Goal: Task Accomplishment & Management: Use online tool/utility

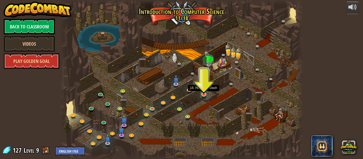
click at [204, 94] on img at bounding box center [204, 88] width 6 height 13
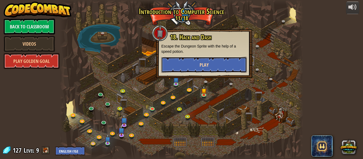
click at [217, 68] on button "Play" at bounding box center [204, 65] width 86 height 16
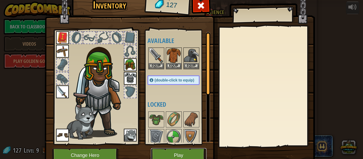
click at [187, 152] on button "Play" at bounding box center [178, 155] width 55 height 15
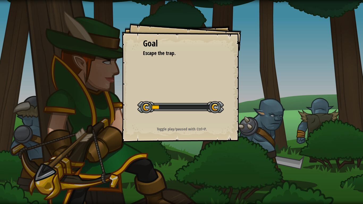
click at [187, 159] on div "Goal Escape the trap. Start Level Error loading from server. Try refreshing the…" at bounding box center [181, 102] width 363 height 204
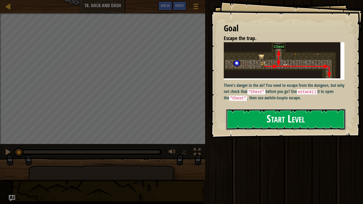
click at [240, 111] on button "Start Level" at bounding box center [285, 119] width 119 height 21
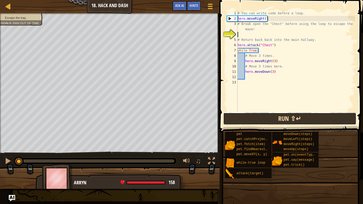
click at [251, 113] on button "Run ⇧↵" at bounding box center [289, 119] width 133 height 12
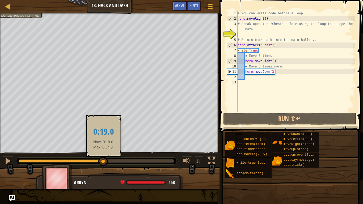
drag, startPoint x: 96, startPoint y: 164, endPoint x: 121, endPoint y: 165, distance: 25.5
click at [108, 159] on div at bounding box center [103, 162] width 10 height 10
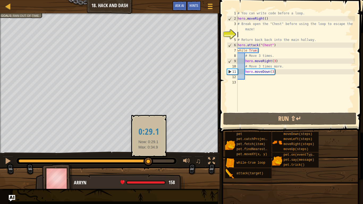
drag, startPoint x: 120, startPoint y: 165, endPoint x: 149, endPoint y: 159, distance: 29.5
click at [149, 159] on div at bounding box center [148, 162] width 10 height 10
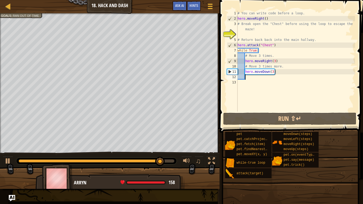
click at [253, 77] on div "# You can write code before a loop. hero . moveRight ( ) # Break open the "Ches…" at bounding box center [295, 67] width 118 height 112
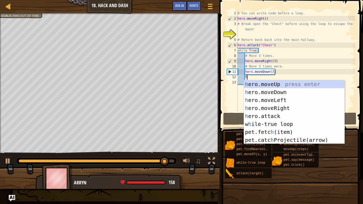
scroll to position [2, 1]
type textarea "he"
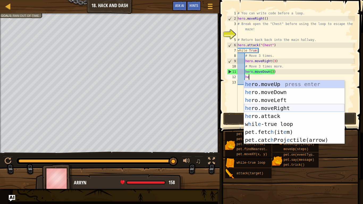
click at [263, 108] on div "he ro.moveUp press enter he ro.moveDown press enter he ro.moveLeft press enter …" at bounding box center [294, 120] width 100 height 80
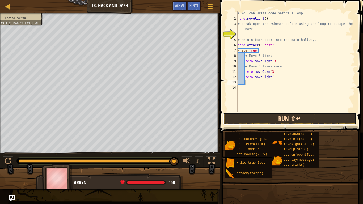
click at [262, 117] on button "Run ⇧↵" at bounding box center [289, 119] width 133 height 12
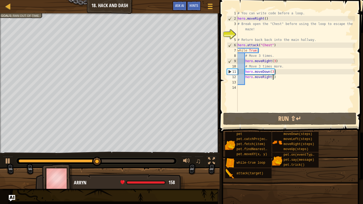
click at [272, 77] on div "# You can write code before a loop. hero . moveRight ( ) # Break open the "Ches…" at bounding box center [295, 67] width 118 height 112
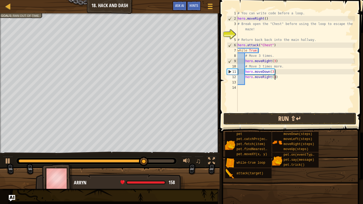
click at [286, 119] on button "Run ⇧↵" at bounding box center [289, 119] width 133 height 12
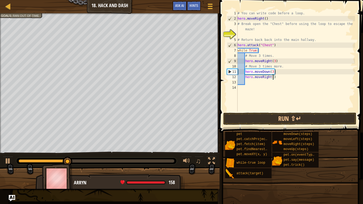
scroll to position [2, 5]
click at [280, 77] on div "# You can write code before a loop. hero . moveRight ( ) # Break open the "Ches…" at bounding box center [295, 67] width 118 height 112
type textarea "h"
click at [273, 73] on div "# You can write code before a loop. hero . moveRight ( ) # Break open the "Ches…" at bounding box center [295, 67] width 118 height 112
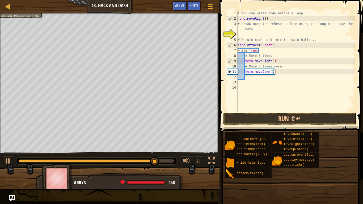
scroll to position [2, 5]
click at [290, 122] on button "Run ⇧↵" at bounding box center [289, 119] width 133 height 12
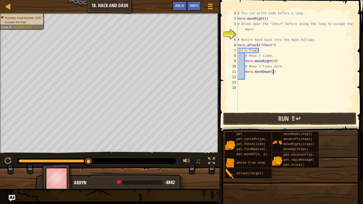
type textarea "hero.moveDown(2)"
click at [312, 122] on button "Run ⇧↵" at bounding box center [289, 119] width 133 height 12
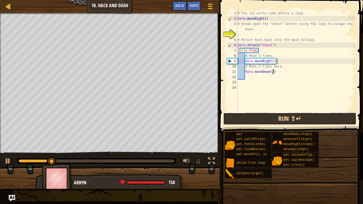
click at [312, 122] on button "Run ⇧↵" at bounding box center [289, 119] width 133 height 12
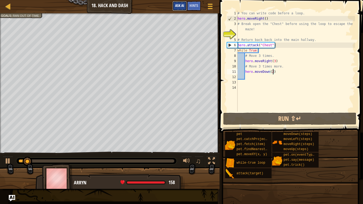
click at [172, 5] on button "Ask AI" at bounding box center [179, 6] width 14 height 10
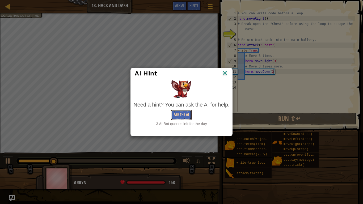
click at [181, 117] on button "Ask the AI" at bounding box center [181, 115] width 20 height 10
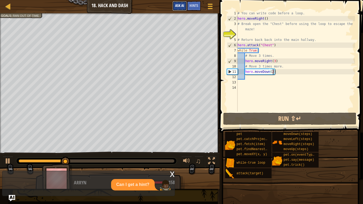
click at [176, 7] on span "Ask AI" at bounding box center [179, 5] width 9 height 5
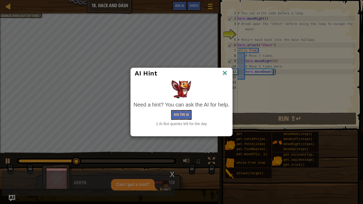
click at [224, 72] on img at bounding box center [224, 73] width 7 height 8
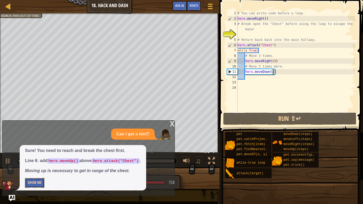
click at [32, 159] on button "Show Me" at bounding box center [34, 183] width 19 height 10
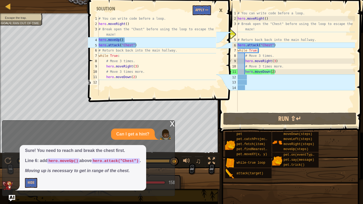
click at [239, 35] on div "# You can write code before a loop. hero . moveRight ( ) # Break open the "Ches…" at bounding box center [295, 67] width 118 height 112
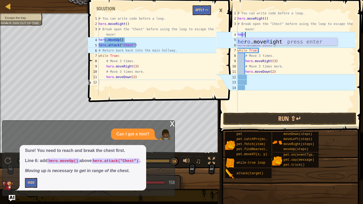
scroll to position [2, 1]
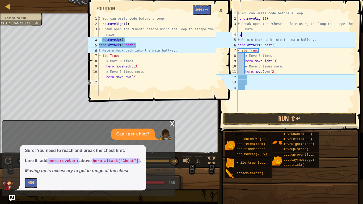
type textarea "hee"
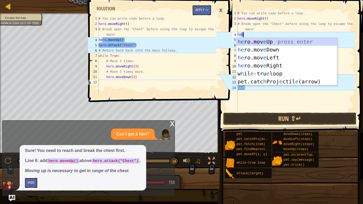
scroll to position [2, 1]
click at [250, 43] on div "he ro.mov e Up press enter he ro.mov e Down press enter he ro.mov e Left press …" at bounding box center [286, 70] width 100 height 64
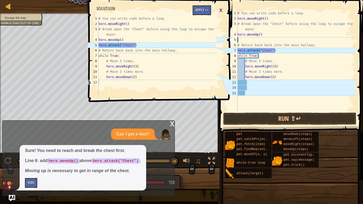
scroll to position [2, 0]
click at [265, 118] on button "Run ⇧↵" at bounding box center [289, 119] width 133 height 12
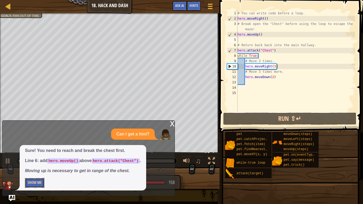
click at [39, 159] on button "Show Me" at bounding box center [34, 183] width 19 height 10
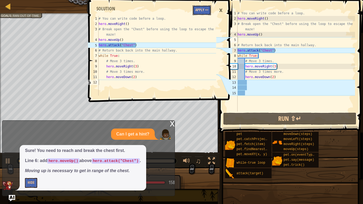
click at [204, 12] on button "Apply =>" at bounding box center [202, 10] width 18 height 10
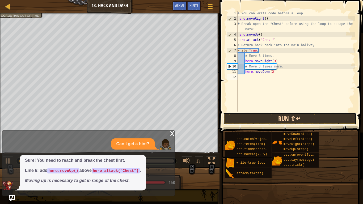
click at [246, 118] on button "Run ⇧↵" at bounding box center [289, 119] width 133 height 12
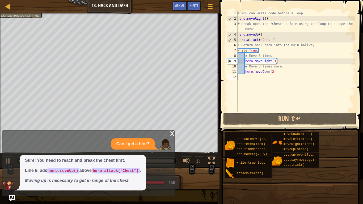
click at [76, 159] on div "Sure! You need to reach and break the chest first. Line 6: add hero.moveUp() ab…" at bounding box center [83, 173] width 126 height 36
click at [179, 7] on span "Ask AI" at bounding box center [179, 5] width 9 height 5
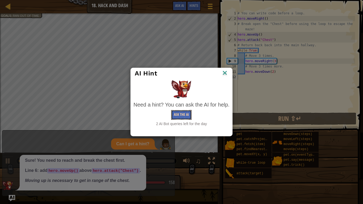
click at [177, 117] on button "Ask the AI" at bounding box center [181, 115] width 20 height 10
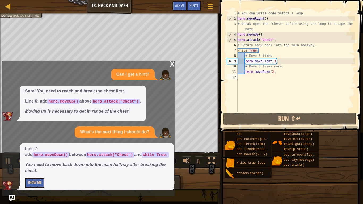
click at [31, 159] on div "Line 7: add hero.moveDown() between hero.attack("Chest") and while True: You ne…" at bounding box center [97, 166] width 155 height 47
click at [27, 159] on button "Show Me" at bounding box center [34, 183] width 19 height 10
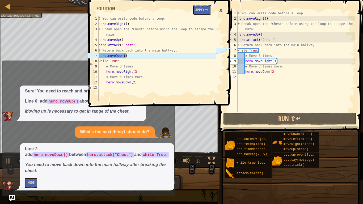
click at [208, 8] on button "Apply =>" at bounding box center [202, 10] width 18 height 10
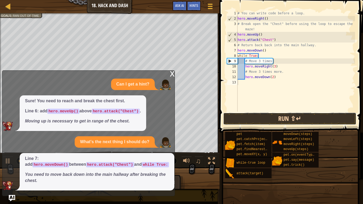
click at [265, 116] on button "Run ⇧↵" at bounding box center [289, 119] width 133 height 12
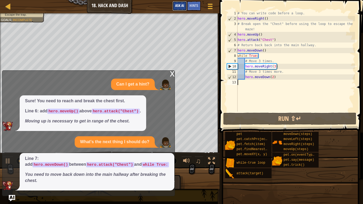
click at [179, 4] on span "Ask AI" at bounding box center [179, 5] width 9 height 5
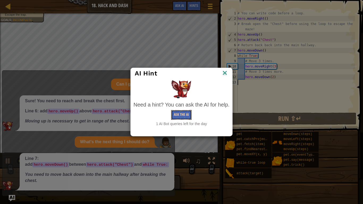
click at [183, 112] on button "Ask the AI" at bounding box center [181, 115] width 20 height 10
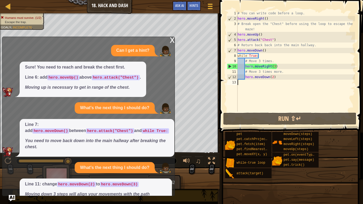
scroll to position [31, 0]
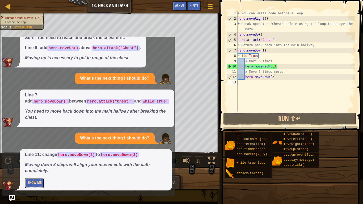
click at [41, 159] on button "Show Me" at bounding box center [34, 183] width 19 height 10
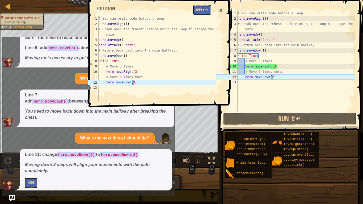
click at [208, 9] on button "Apply =>" at bounding box center [202, 10] width 18 height 10
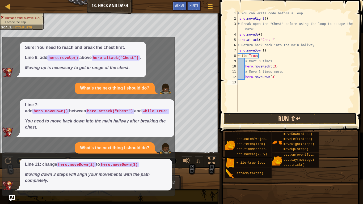
click at [253, 120] on button "Run ⇧↵" at bounding box center [289, 119] width 133 height 12
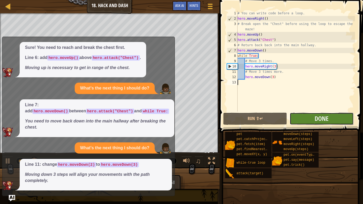
click at [304, 116] on button "Done" at bounding box center [321, 119] width 64 height 12
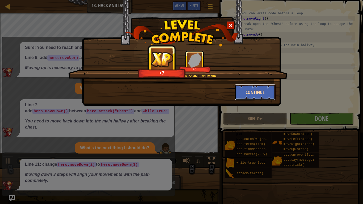
click at [267, 97] on button "Continue" at bounding box center [254, 92] width 41 height 16
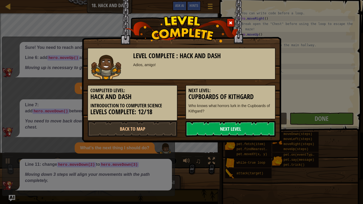
click at [246, 129] on link "Next Level" at bounding box center [230, 129] width 90 height 16
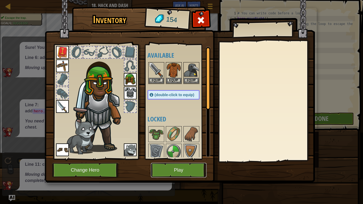
click at [160, 159] on button "Play" at bounding box center [178, 170] width 55 height 15
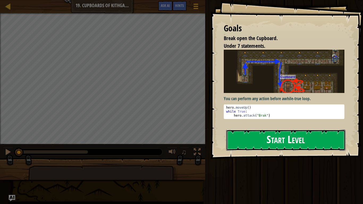
click at [247, 134] on button "Start Level" at bounding box center [285, 140] width 119 height 21
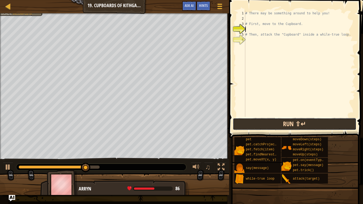
click at [265, 129] on button "Run ⇧↵" at bounding box center [295, 124] width 124 height 12
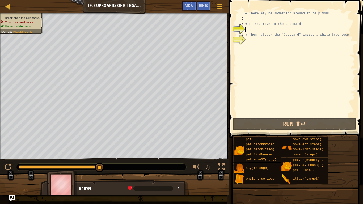
click at [250, 19] on div "# There may be something around to help you! # First, move to the Cupboard. # T…" at bounding box center [299, 69] width 111 height 117
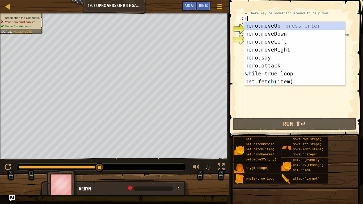
scroll to position [2, 0]
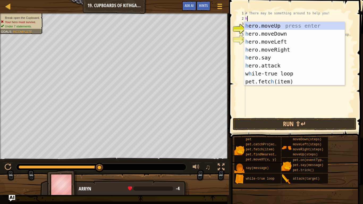
type textarea "he"
click at [256, 28] on div "he ro.moveUp press enter he ro.moveDown press enter he ro.moveLeft press enter …" at bounding box center [294, 62] width 100 height 80
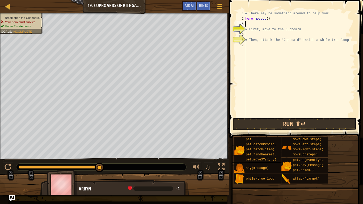
scroll to position [2, 0]
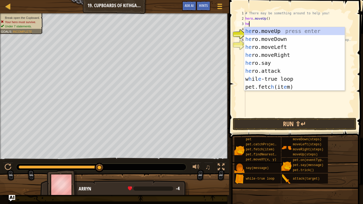
type textarea "hero"
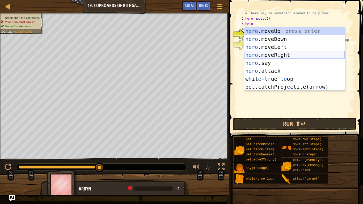
click at [276, 54] on div "hero .moveUp press enter hero .moveDown press enter hero .moveLeft press enter …" at bounding box center [294, 67] width 100 height 80
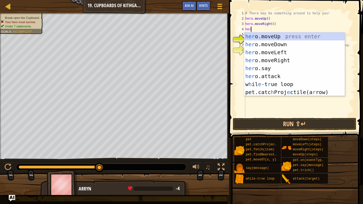
type textarea "hero"
click at [281, 43] on div "hero .moveUp press enter hero .moveDown press enter hero .moveLeft press enter …" at bounding box center [294, 72] width 100 height 80
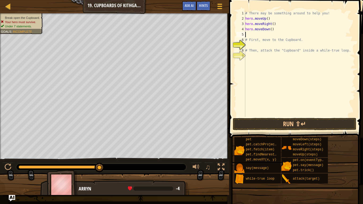
click at [289, 116] on div "# There may be something around to help you! hero . moveUp ( ) hero . moveRight…" at bounding box center [299, 69] width 111 height 117
click at [286, 126] on button "Run ⇧↵" at bounding box center [295, 124] width 124 height 12
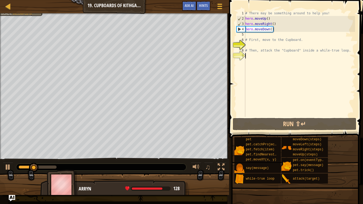
click at [273, 24] on div "# There may be something around to help you! hero . moveUp ( ) hero . moveRight…" at bounding box center [299, 69] width 111 height 117
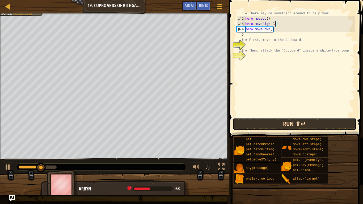
click at [305, 127] on button "Run ⇧↵" at bounding box center [295, 124] width 124 height 12
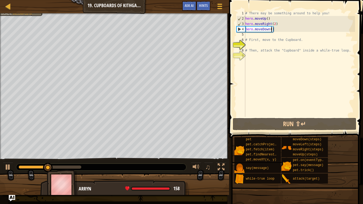
click at [271, 29] on div "# There may be something around to help you! hero . moveUp ( ) hero . moveRight…" at bounding box center [299, 69] width 111 height 117
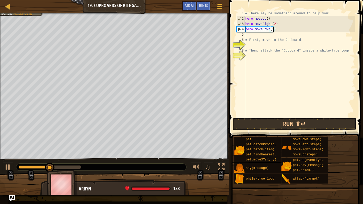
scroll to position [2, 4]
type textarea "hero.moveDown(2)"
click at [286, 156] on div "moveDown(steps) moveLeft(steps) moveRight(steps) moveUp(steps)" at bounding box center [304, 147] width 46 height 20
click at [263, 129] on button "Run ⇧↵" at bounding box center [295, 124] width 124 height 12
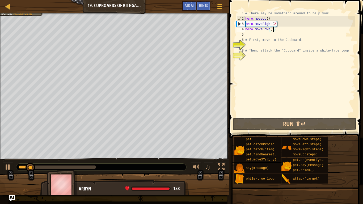
click at [253, 34] on div "# There may be something around to help you! hero . moveUp ( ) hero . moveRight…" at bounding box center [299, 69] width 111 height 117
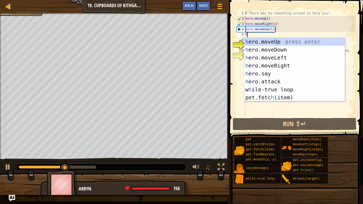
type textarea "he"
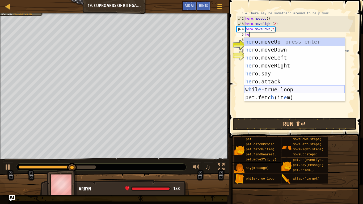
click at [275, 89] on div "he ro.moveUp press enter he ro.moveDown press enter he ro.moveLeft press enter …" at bounding box center [294, 78] width 100 height 80
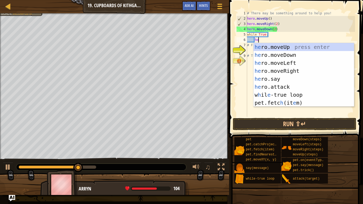
scroll to position [2, 2]
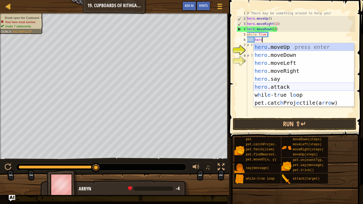
click at [272, 87] on div "hero .moveUp press enter hero .moveDown press enter hero .moveLeft press enter …" at bounding box center [303, 83] width 100 height 80
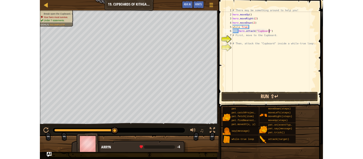
scroll to position [2, 7]
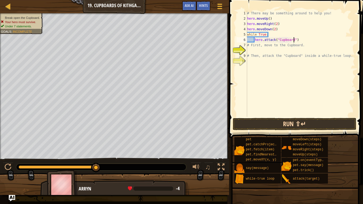
type textarea "hero.attack("Cupboard")"
click at [272, 125] on button "Run ⇧↵" at bounding box center [295, 124] width 124 height 12
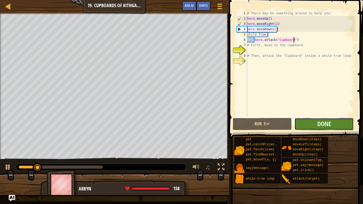
click at [310, 122] on button "Done" at bounding box center [323, 124] width 59 height 12
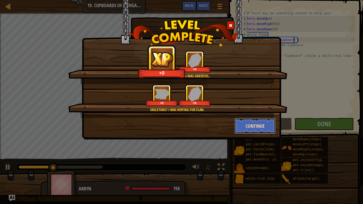
click at [248, 126] on button "Continue" at bounding box center [254, 126] width 41 height 16
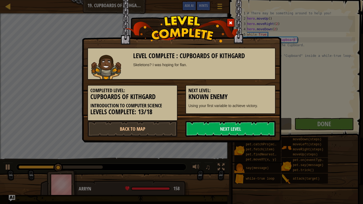
click at [248, 126] on link "Next Level" at bounding box center [230, 129] width 90 height 16
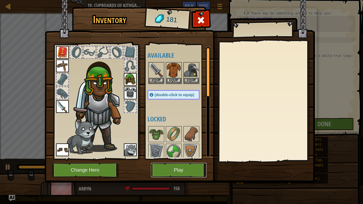
click at [179, 159] on button "Play" at bounding box center [178, 170] width 55 height 15
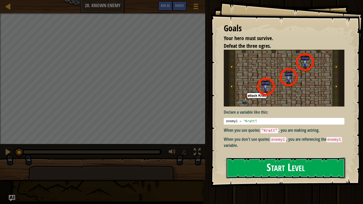
click at [304, 159] on button "Start Level" at bounding box center [285, 167] width 119 height 21
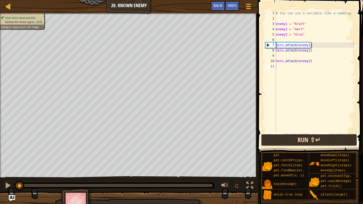
click at [277, 139] on button "Run ⇧↵" at bounding box center [309, 140] width 96 height 12
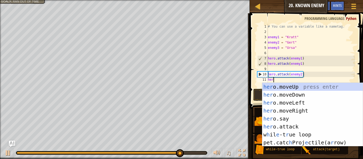
scroll to position [2, 1]
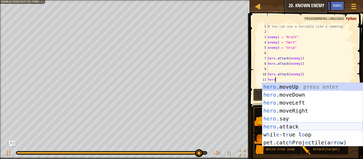
click at [297, 126] on div "hero .moveUp press enter hero .moveDown press enter hero .moveLeft press enter …" at bounding box center [312, 123] width 100 height 80
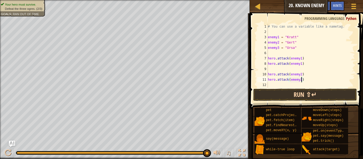
scroll to position [2, 5]
click at [291, 93] on button "Run ⇧↵" at bounding box center [305, 95] width 104 height 12
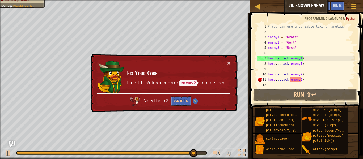
click at [294, 79] on div "# You can use a variable like a nametag. enemy1 = "[PERSON_NAME]" enemy2 = "[PE…" at bounding box center [311, 61] width 88 height 74
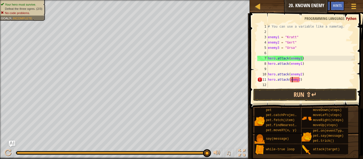
scroll to position [2, 4]
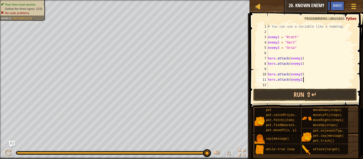
click at [330, 81] on div "# You can use a variable like a nametag. enemy1 = "[PERSON_NAME]" enemy2 = "[PE…" at bounding box center [311, 61] width 88 height 74
type textarea "hero.attack(enemy2)"
click at [314, 94] on button "Run ⇧↵" at bounding box center [305, 95] width 104 height 12
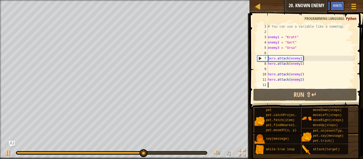
click at [271, 83] on div "# You can use a variable like a nametag. enemy1 = "[PERSON_NAME]" enemy2 = "[PE…" at bounding box center [311, 61] width 88 height 74
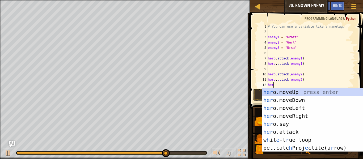
scroll to position [2, 1]
click at [285, 131] on div "hero .moveUp press enter hero .moveDown press enter hero .moveLeft press enter …" at bounding box center [312, 128] width 100 height 80
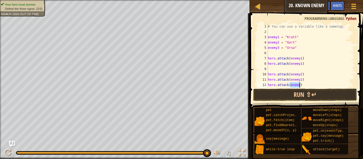
click at [293, 79] on div "# You can use a variable like a nametag. enemy1 = "[PERSON_NAME]" enemy2 = "[PE…" at bounding box center [311, 61] width 88 height 74
click at [298, 85] on div "# You can use a variable like a nametag. enemy1 = "[PERSON_NAME]" enemy2 = "[PE…" at bounding box center [311, 61] width 88 height 74
click at [298, 86] on div "# You can use a variable like a nametag. enemy1 = "[PERSON_NAME]" enemy2 = "[PE…" at bounding box center [311, 61] width 88 height 74
click at [298, 90] on button "Run ⇧↵" at bounding box center [305, 95] width 104 height 12
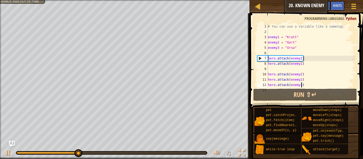
scroll to position [5, 0]
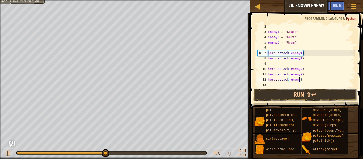
type textarea "hero.attack(enemy3)"
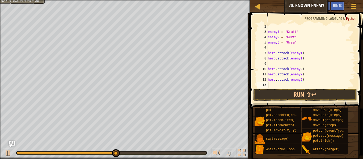
click at [272, 84] on div "enemy1 = "[PERSON_NAME]" enemy2 = "[PERSON_NAME]" enemy3 = "Ursa" hero . attack…" at bounding box center [311, 61] width 88 height 74
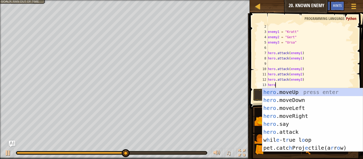
scroll to position [2, 1]
click at [294, 132] on div "hero .moveUp press enter hero .moveDown press enter hero .moveLeft press enter …" at bounding box center [312, 128] width 100 height 80
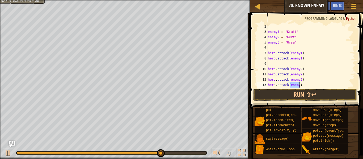
click at [290, 79] on div "enemy1 = "[PERSON_NAME]" enemy2 = "[PERSON_NAME]" enemy3 = "Ursa" hero . attack…" at bounding box center [311, 61] width 88 height 74
click at [299, 84] on div "enemy1 = "[PERSON_NAME]" enemy2 = "[PERSON_NAME]" enemy3 = "Ursa" hero . attack…" at bounding box center [311, 61] width 88 height 74
type textarea "hero.attack(enemy3)"
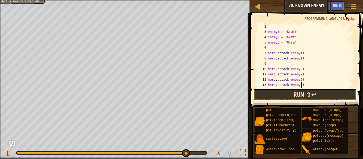
click at [293, 90] on button "Run ⇧↵" at bounding box center [305, 95] width 104 height 12
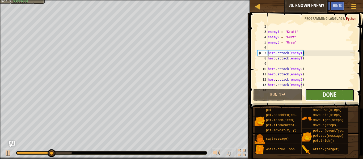
click at [311, 93] on button "Done" at bounding box center [329, 95] width 49 height 12
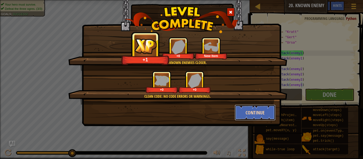
click at [271, 110] on button "Continue" at bounding box center [254, 113] width 41 height 16
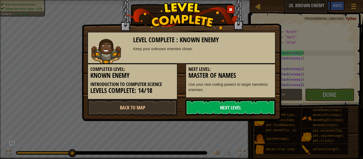
click at [264, 111] on link "Next Level" at bounding box center [230, 108] width 90 height 16
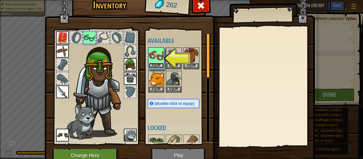
click at [153, 64] on button "Equip" at bounding box center [156, 66] width 15 height 6
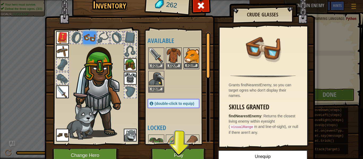
click at [193, 65] on button "Equip" at bounding box center [191, 66] width 15 height 6
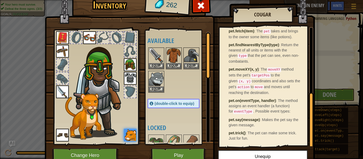
scroll to position [24, 0]
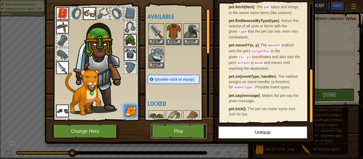
click at [186, 133] on button "Play" at bounding box center [178, 131] width 55 height 15
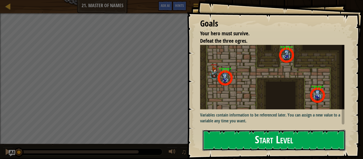
click at [232, 137] on button "Start Level" at bounding box center [273, 140] width 143 height 21
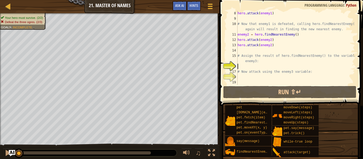
scroll to position [48, 0]
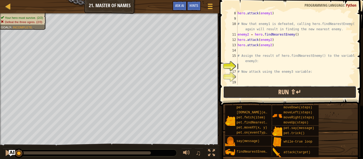
click at [252, 95] on button "Run ⇧↵" at bounding box center [289, 92] width 133 height 12
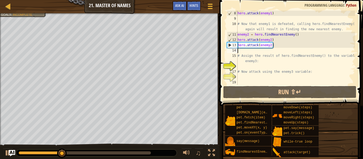
click at [242, 52] on div "hero . attack ( enemy1 ) # Now that enemy1 is defeated, calling hero.findNeares…" at bounding box center [295, 53] width 118 height 85
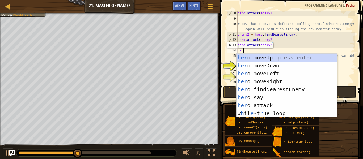
scroll to position [2, 1]
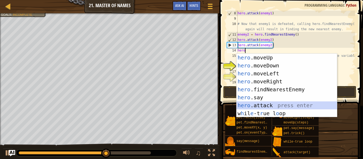
click at [265, 107] on div "hero .moveUp press enter hero .moveDown press enter hero .moveLeft press enter …" at bounding box center [286, 94] width 100 height 80
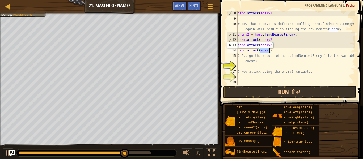
click at [275, 30] on div "hero . attack ( enemy1 ) # Now that enemy1 is defeated, calling hero.findNeares…" at bounding box center [295, 53] width 118 height 85
click at [270, 50] on div "hero . attack ( enemy1 ) # Now that enemy1 is defeated, calling hero.findNeares…" at bounding box center [295, 53] width 118 height 85
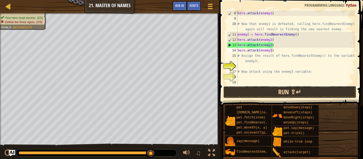
click at [238, 91] on button "Run ⇧↵" at bounding box center [289, 92] width 133 height 12
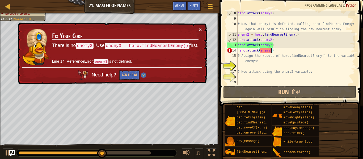
click at [275, 51] on div "hero . attack ( enemy1 ) # Now that enemy1 is defeated, calling hero.findNeares…" at bounding box center [295, 53] width 118 height 85
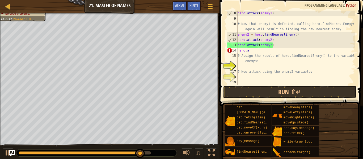
scroll to position [2, 1]
type textarea "h"
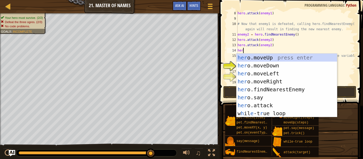
type textarea "hero"
click at [303, 89] on div "hero .moveUp press enter hero .moveDown press enter hero .moveLeft press enter …" at bounding box center [286, 94] width 100 height 80
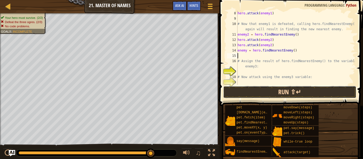
click at [260, 91] on button "Run ⇧↵" at bounding box center [289, 92] width 133 height 12
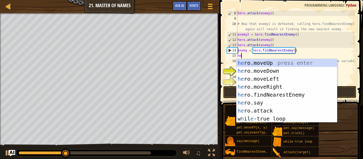
scroll to position [2, 1]
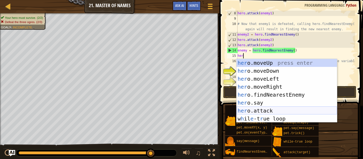
click at [257, 114] on div "her o.moveUp press enter her o.moveDown press enter her o.moveLeft press enter …" at bounding box center [286, 99] width 100 height 80
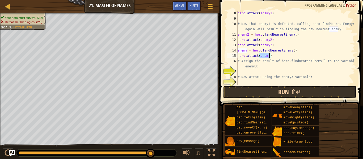
type textarea "hero.attack(enemy)"
click at [269, 91] on button "Run ⇧↵" at bounding box center [289, 92] width 133 height 12
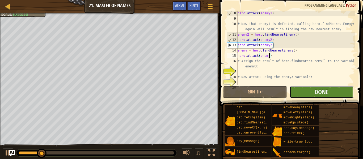
click at [300, 88] on button "Done" at bounding box center [321, 92] width 64 height 12
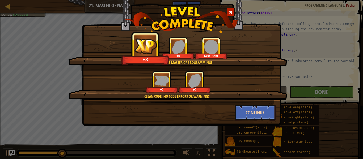
click at [253, 106] on button "Continue" at bounding box center [254, 113] width 41 height 16
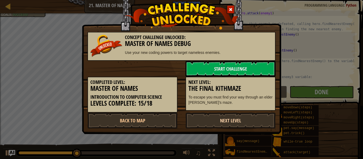
click at [252, 121] on link "Next Level" at bounding box center [230, 121] width 90 height 16
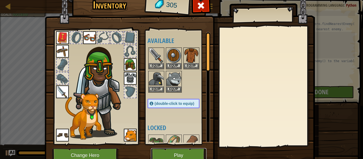
click at [190, 152] on button "Play" at bounding box center [178, 155] width 55 height 15
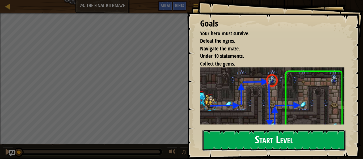
click at [239, 137] on button "Start Level" at bounding box center [273, 140] width 143 height 21
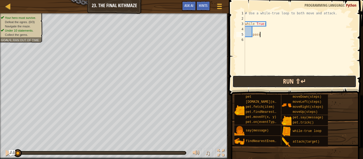
click at [283, 83] on button "Run ⇧↵" at bounding box center [294, 81] width 124 height 12
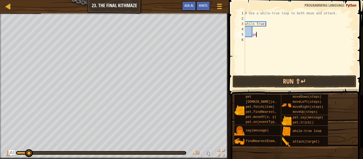
type textarea "p"
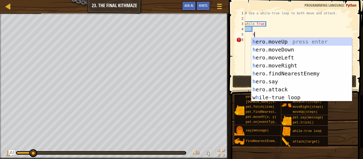
scroll to position [2, 1]
type textarea "h"
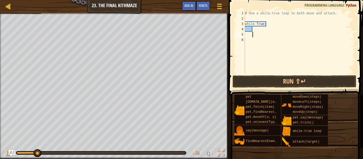
scroll to position [2, 1]
click at [255, 30] on div "# Use a while-true loop to both move and attack. while True :" at bounding box center [299, 48] width 111 height 74
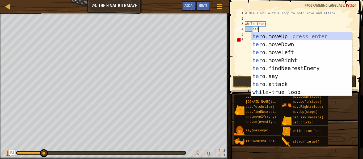
scroll to position [2, 2]
type textarea "hero"
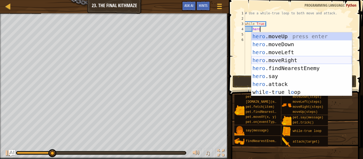
click at [258, 58] on div "hero .moveUp press enter hero .moveDown press enter hero .moveLeft press enter …" at bounding box center [301, 72] width 100 height 80
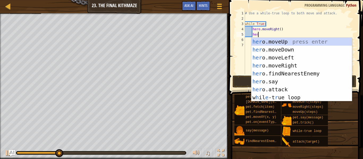
type textarea "hero"
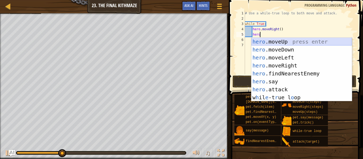
click at [272, 42] on div "hero .moveUp press enter hero .moveDown press enter hero .moveLeft press enter …" at bounding box center [301, 78] width 100 height 80
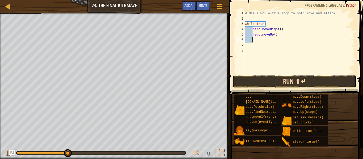
click at [275, 80] on button "Run ⇧↵" at bounding box center [294, 81] width 124 height 12
